Goal: Task Accomplishment & Management: Manage account settings

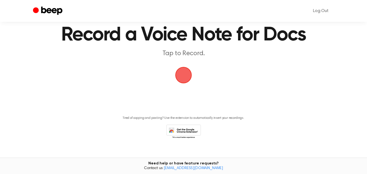
scroll to position [26, 0]
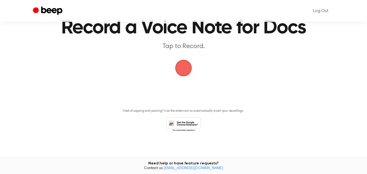
click at [189, 167] on link "support@beepaudio.com" at bounding box center [193, 168] width 59 height 4
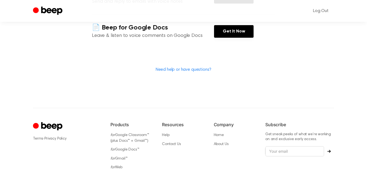
scroll to position [205, 0]
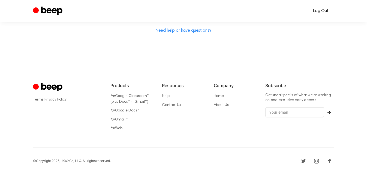
click at [314, 10] on link "Log Out" at bounding box center [321, 10] width 26 height 13
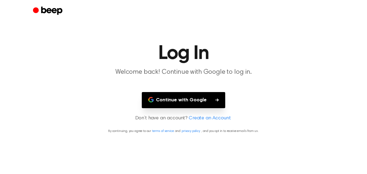
click at [216, 100] on icon "button" at bounding box center [217, 99] width 3 height 3
click at [295, 36] on main "Log In Welcome back! Continue with Google to log in. Continue with Google Don’t…" at bounding box center [183, 87] width 367 height 174
click at [293, 37] on main "Log In Welcome back! Continue with Google to log in. Continue with Google Don’t…" at bounding box center [183, 87] width 367 height 174
click at [199, 100] on button "Continue with Google" at bounding box center [183, 100] width 83 height 16
click at [190, 98] on button "Continue with Google" at bounding box center [183, 100] width 83 height 16
